Goal: Task Accomplishment & Management: Manage account settings

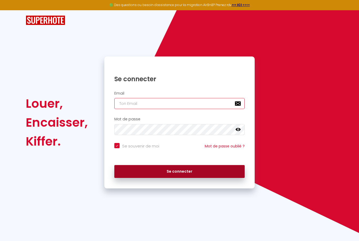
type input "[EMAIL_ADDRESS][DOMAIN_NAME]"
click at [179, 170] on button "Se connecter" at bounding box center [179, 171] width 130 height 13
checkbox input "true"
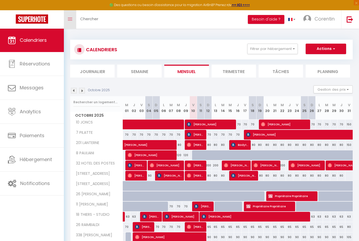
click at [73, 18] on link "Toggle menubar" at bounding box center [70, 19] width 12 height 18
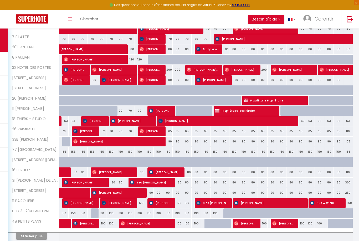
scroll to position [96, 0]
click at [33, 237] on button "Afficher plus" at bounding box center [32, 235] width 32 height 7
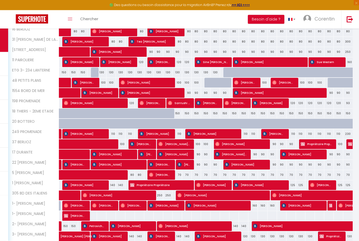
scroll to position [306, 0]
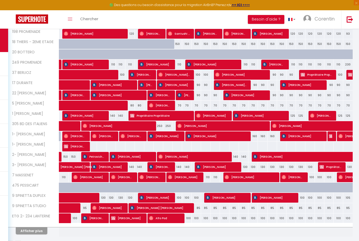
click at [37, 229] on button "Afficher plus" at bounding box center [32, 230] width 32 height 7
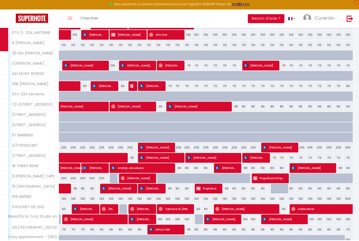
scroll to position [511, 0]
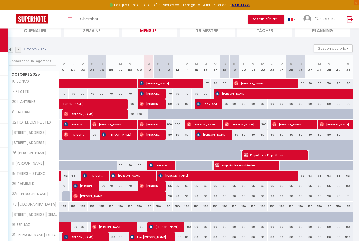
scroll to position [45, 0]
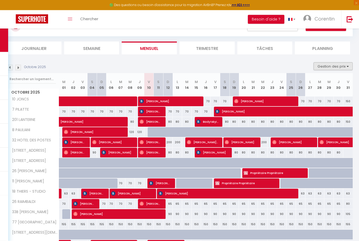
click at [323, 67] on button "Gestion des prix" at bounding box center [332, 67] width 39 height 8
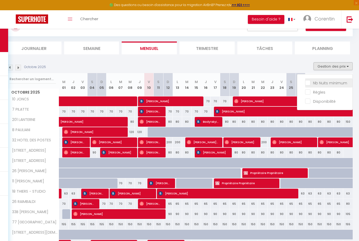
click at [310, 82] on input "Nb Nuits minimum" at bounding box center [328, 82] width 47 height 5
checkbox input "true"
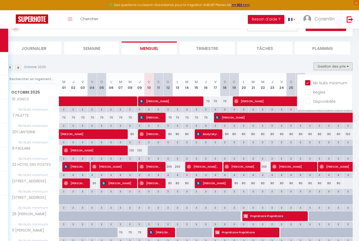
click at [265, 63] on div at bounding box center [179, 120] width 359 height 241
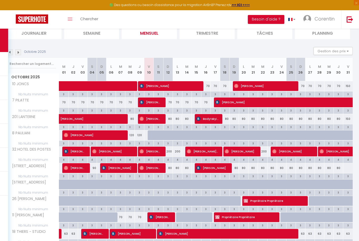
scroll to position [72, 0]
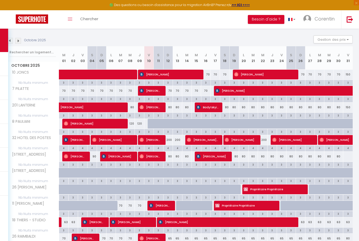
click at [349, 107] on div "150" at bounding box center [347, 107] width 9 height 10
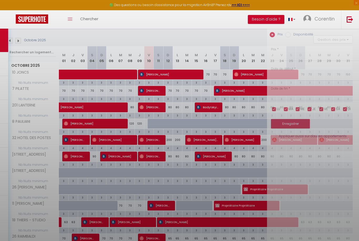
type input "150"
type input "Ven 31 Octobre 2025"
type input "[PERSON_NAME] 01 Novembre 2025"
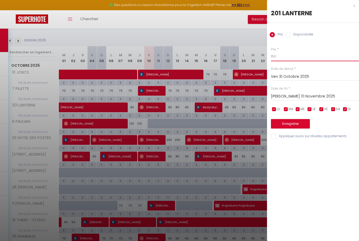
click at [293, 57] on input "150" at bounding box center [315, 56] width 88 height 9
type input "1"
type input "80"
click at [290, 121] on button "Enregistrer" at bounding box center [290, 123] width 39 height 9
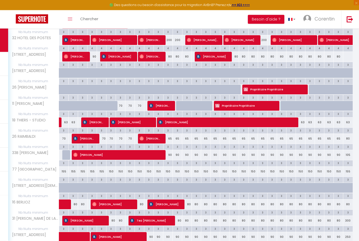
scroll to position [172, 0]
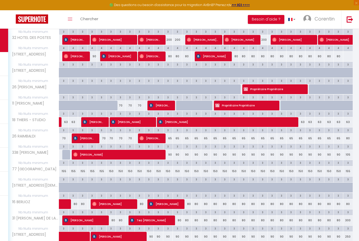
click at [171, 137] on div "65" at bounding box center [167, 138] width 9 height 10
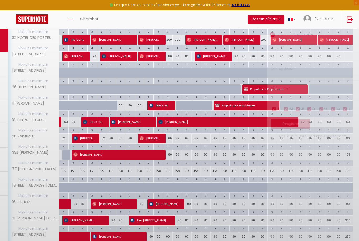
type input "65"
type input "Dim 12 Octobre 2025"
type input "Lun 13 Octobre 2025"
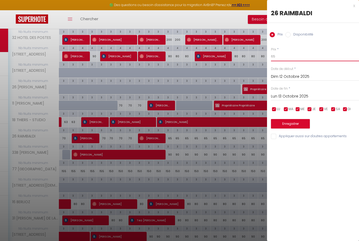
click at [305, 53] on input "65" at bounding box center [315, 56] width 88 height 9
type input "60"
click at [302, 95] on input "Lun 13 Octobre 2025" at bounding box center [315, 96] width 88 height 7
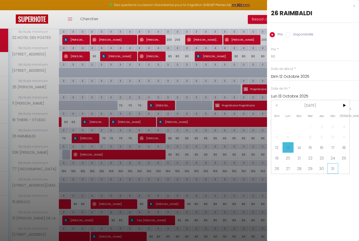
click at [330, 167] on span "31" at bounding box center [332, 168] width 11 height 11
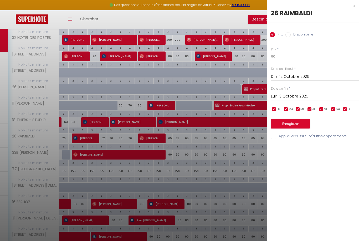
type input "Ven 31 Octobre 2025"
click at [299, 124] on button "Enregistrer" at bounding box center [290, 123] width 39 height 9
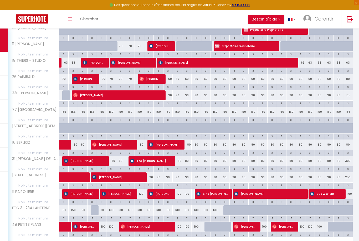
scroll to position [232, 0]
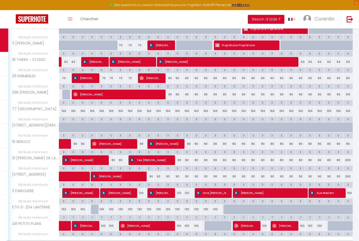
click at [39, 241] on button "Afficher plus" at bounding box center [32, 244] width 32 height 7
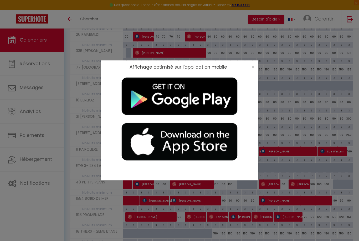
scroll to position [278, 0]
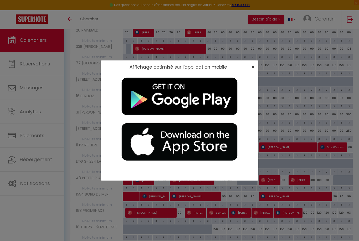
click at [251, 70] on span "×" at bounding box center [252, 67] width 3 height 7
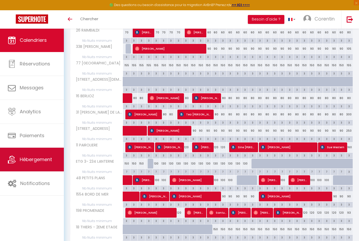
click at [43, 161] on span "Hébergement" at bounding box center [36, 159] width 32 height 7
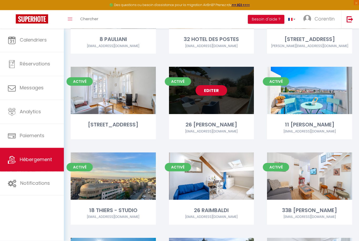
scroll to position [194, 0]
click at [218, 89] on link "Editer" at bounding box center [211, 90] width 32 height 11
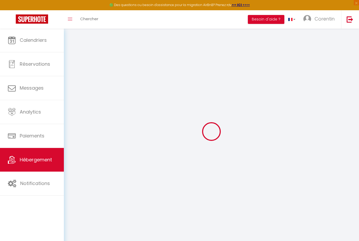
select select
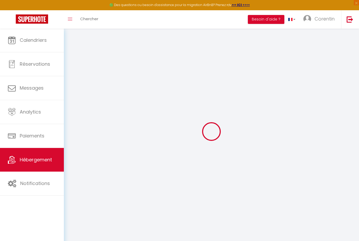
select select
checkbox input "false"
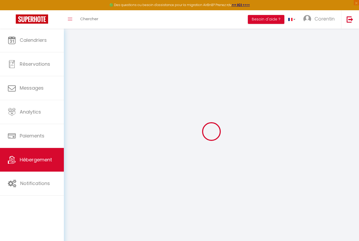
select select
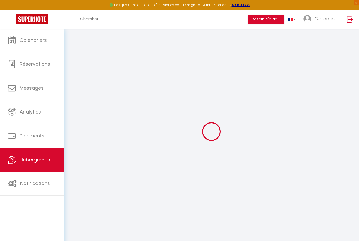
select select
checkbox input "false"
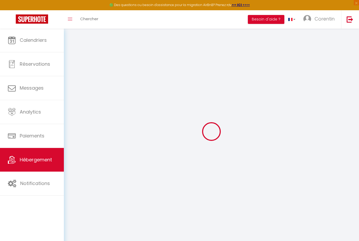
checkbox input "false"
select select
type input "26 [PERSON_NAME]"
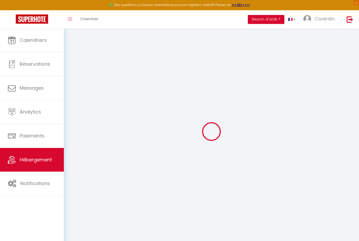
type input "[PERSON_NAME]"
type input "160"
type input "75"
select select
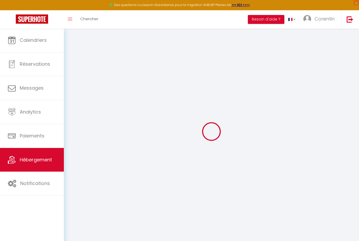
select select
type input "[STREET_ADDRESS][PERSON_NAME]"
type input "06200"
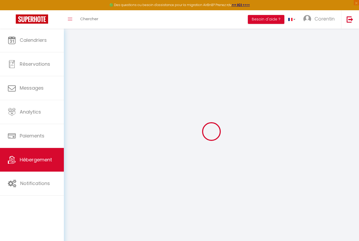
type input "Nice"
type input "[EMAIL_ADDRESS][DOMAIN_NAME]"
select select
checkbox input "false"
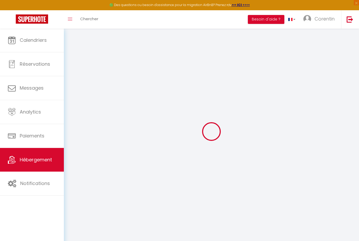
checkbox input "false"
type input "75"
type input "0"
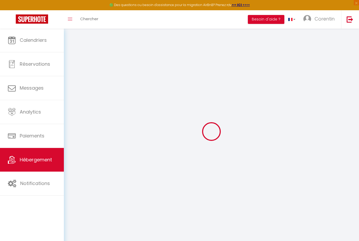
type input "0"
select select
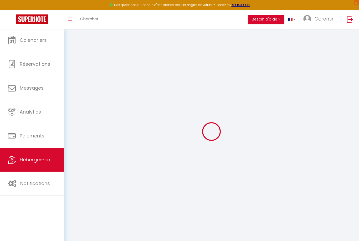
select select
checkbox input "false"
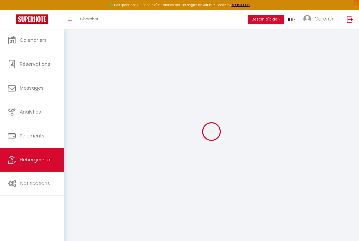
checkbox input "false"
select select
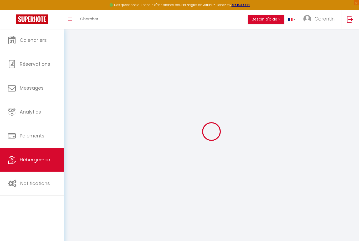
select select
checkbox input "false"
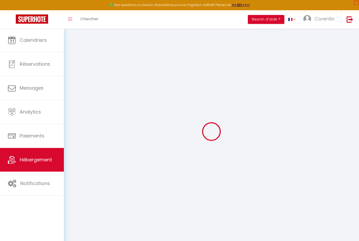
checkbox input "false"
select select
checkbox input "false"
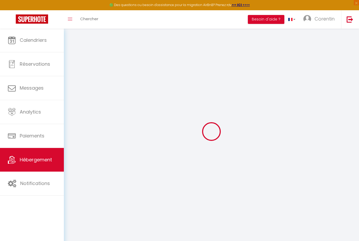
checkbox input "false"
select select "14:00"
select select
select select "11:00"
select select "30"
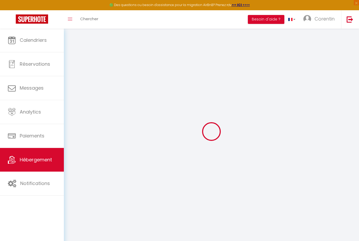
select select "120"
select select
checkbox input "false"
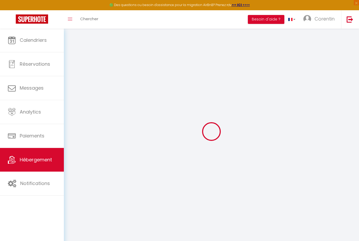
checkbox input "false"
select select
checkbox input "false"
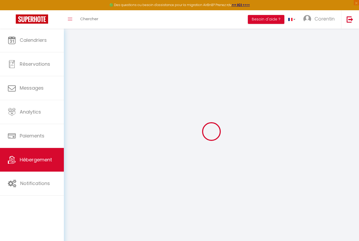
checkbox input "false"
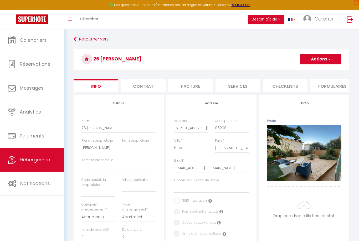
click at [323, 59] on button "Actions" at bounding box center [321, 59] width 42 height 11
click at [307, 83] on link "Supprimer" at bounding box center [313, 84] width 56 height 7
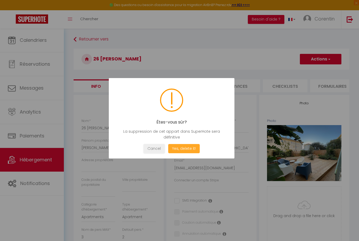
click at [187, 153] on button "Yes, delete it!" at bounding box center [184, 148] width 32 height 9
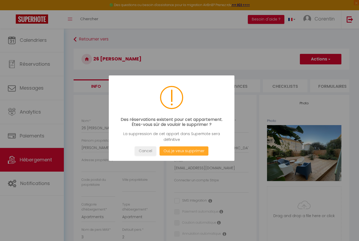
click at [187, 156] on button "Oui, je veux supprimer" at bounding box center [183, 150] width 49 height 9
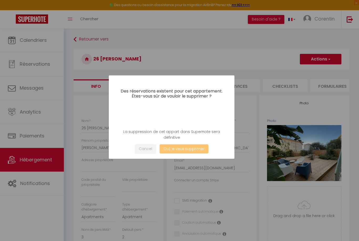
click at [187, 153] on button "Oui, je veux supprimer" at bounding box center [183, 148] width 49 height 9
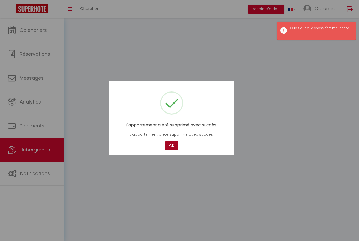
click at [172, 150] on button "OK" at bounding box center [171, 145] width 13 height 9
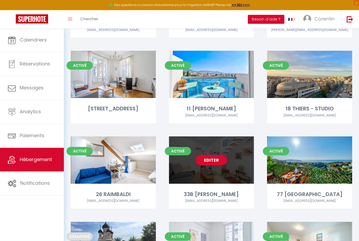
scroll to position [189, 0]
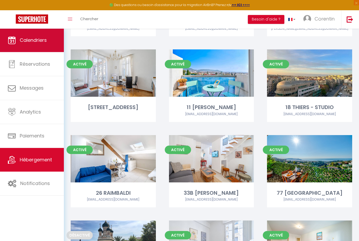
click at [43, 43] on span "Calendriers" at bounding box center [33, 40] width 27 height 7
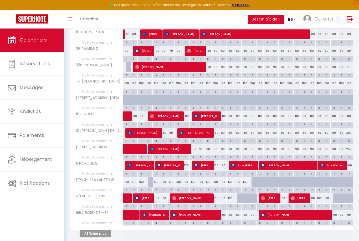
scroll to position [221, 0]
click at [102, 230] on button "Afficher plus" at bounding box center [96, 233] width 32 height 7
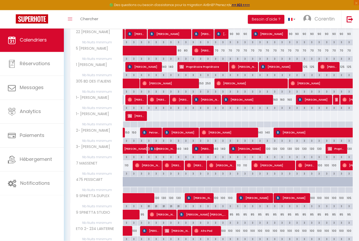
scroll to position [547, 0]
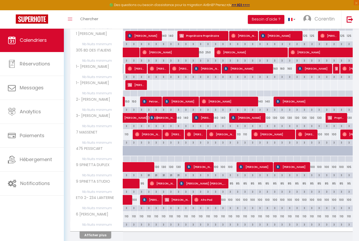
click at [96, 231] on button "Afficher plus" at bounding box center [96, 234] width 32 height 7
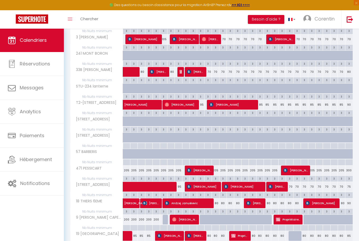
scroll to position [778, 0]
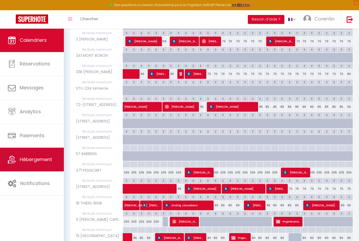
click at [40, 159] on span "Hébergement" at bounding box center [36, 159] width 32 height 7
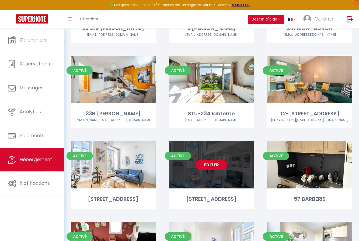
scroll to position [1238, 0]
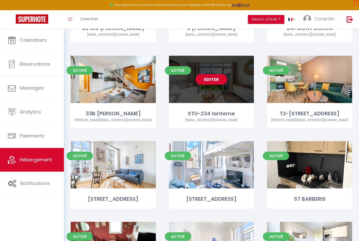
click at [218, 74] on link "Editer" at bounding box center [211, 79] width 32 height 11
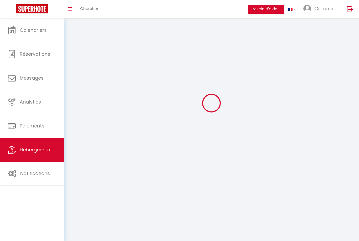
select select
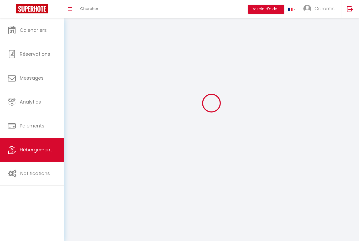
select select "1"
select select
checkbox input "false"
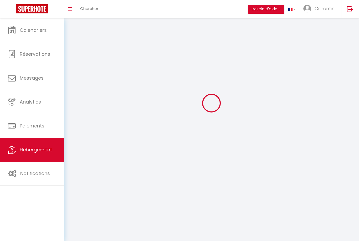
checkbox input "false"
select select "28"
select select
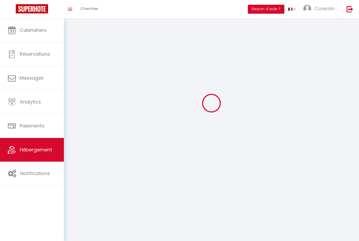
select select
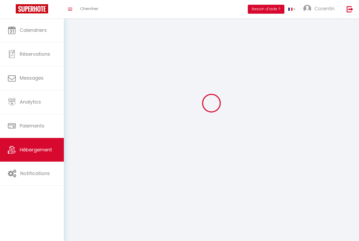
checkbox input "false"
select select
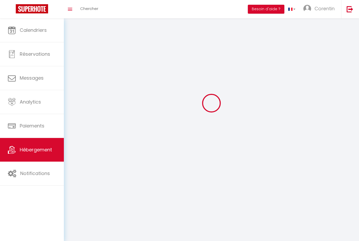
select select
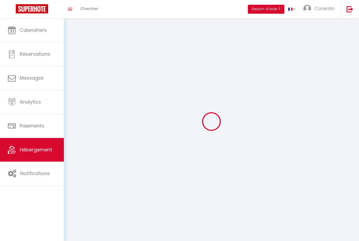
select select
checkbox input "false"
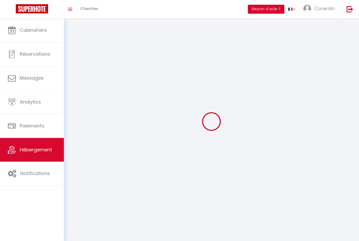
checkbox input "false"
select select
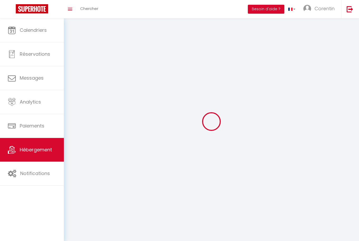
select select
checkbox input "false"
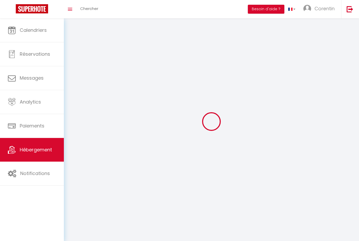
checkbox input "false"
select select
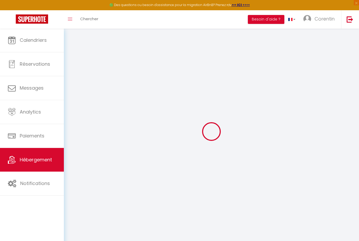
select select
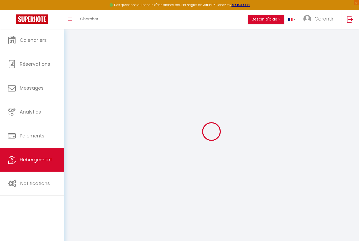
select select
checkbox input "false"
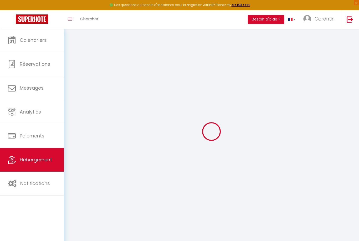
select select
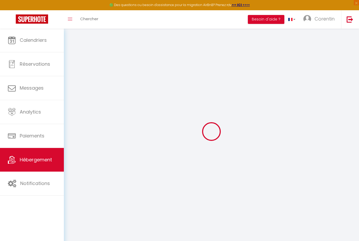
select select
checkbox input "false"
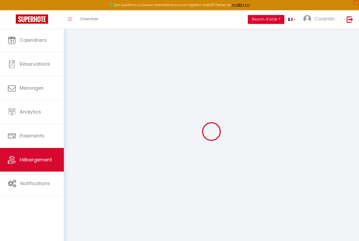
checkbox input "false"
select select
type input "STU-234 lanterne"
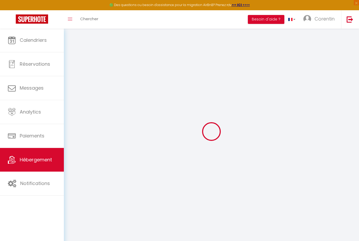
type input "[PERSON_NAME]"
select select "2"
select select "0"
type input "999"
type input "75"
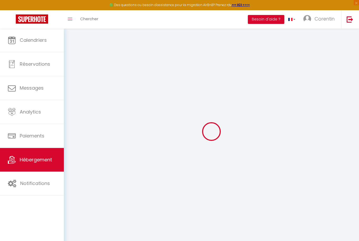
select select
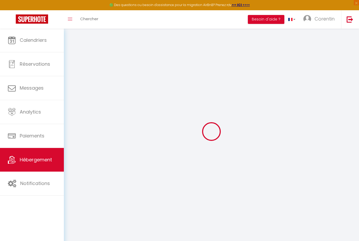
type input "[STREET_ADDRESS]"
type input "06200"
type input "Nice"
type input "[EMAIL_ADDRESS][DOMAIN_NAME]"
select select
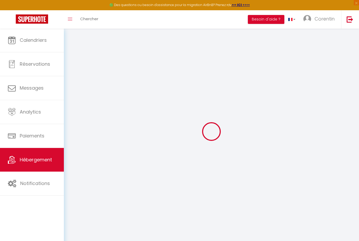
checkbox input "false"
type input "0"
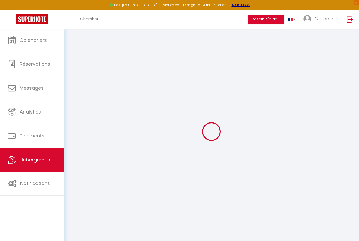
type input "75"
type input "0"
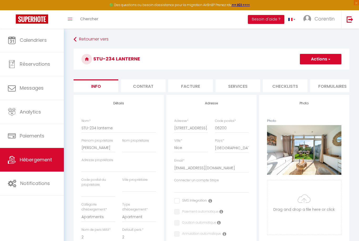
click at [315, 61] on button "Actions" at bounding box center [321, 59] width 42 height 11
click at [299, 85] on link "Supprimer" at bounding box center [313, 84] width 56 height 7
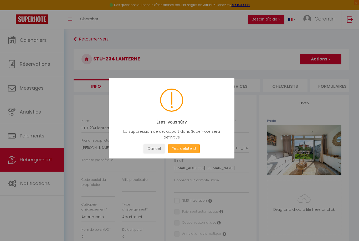
click at [179, 153] on button "Yes, delete it!" at bounding box center [184, 148] width 32 height 9
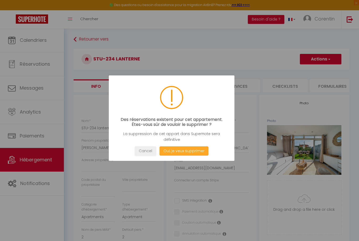
click at [179, 156] on button "Oui, je veux supprimer" at bounding box center [183, 150] width 49 height 9
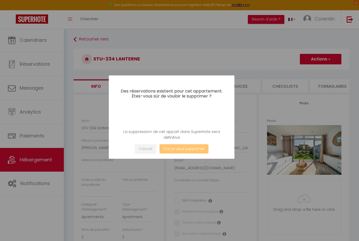
click at [179, 153] on button "Oui, je veux supprimer" at bounding box center [183, 148] width 49 height 9
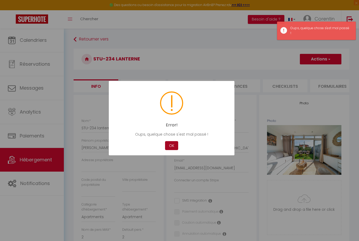
click at [175, 150] on button "OK" at bounding box center [171, 145] width 13 height 9
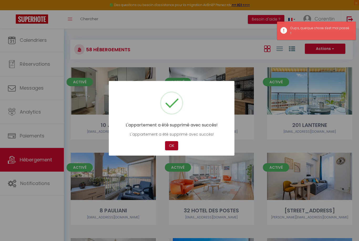
click at [172, 150] on button "OK" at bounding box center [171, 145] width 13 height 9
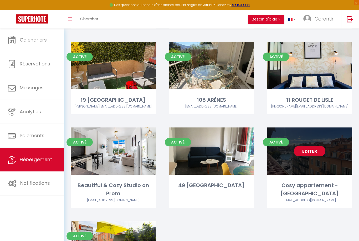
scroll to position [1491, 0]
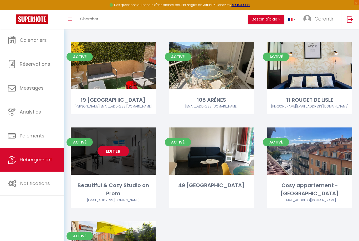
click at [112, 146] on link "Editer" at bounding box center [113, 151] width 32 height 11
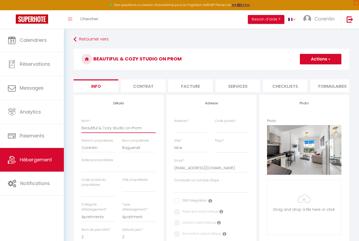
click at [147, 128] on input "Beautiful & Cozy Studio on Prom" at bounding box center [118, 127] width 74 height 9
click input "Enregistrer" at bounding box center [0, 0] width 0 height 0
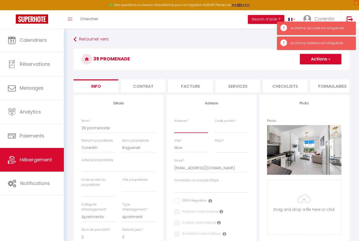
click at [178, 128] on input "Adresse *" at bounding box center [191, 127] width 34 height 9
click at [183, 129] on input "Adresse *" at bounding box center [191, 127] width 34 height 9
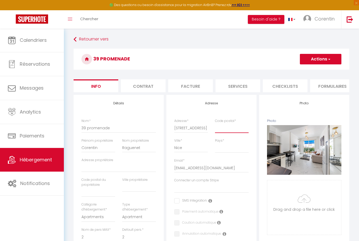
click at [226, 127] on input "Code postal *" at bounding box center [232, 127] width 34 height 9
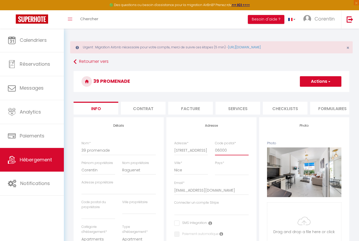
click input "Enregistrer" at bounding box center [0, 0] width 0 height 0
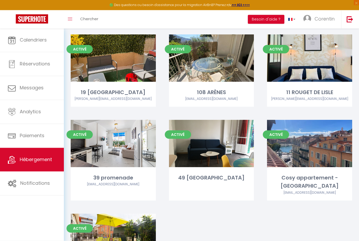
scroll to position [1499, 0]
